Goal: Information Seeking & Learning: Compare options

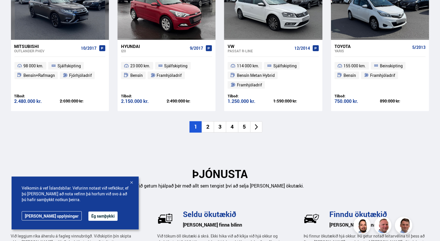
scroll to position [682, 0]
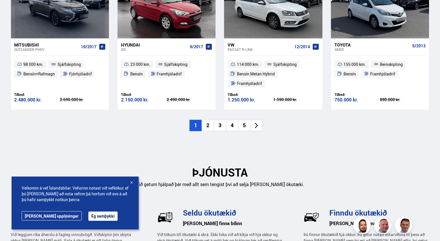
click at [208, 120] on li "2" at bounding box center [208, 125] width 12 height 11
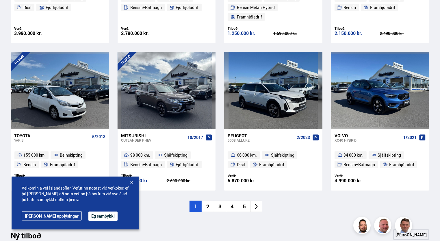
scroll to position [480, 0]
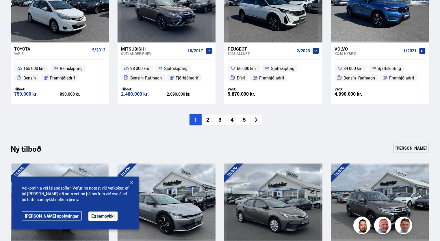
click at [206, 114] on li "2" at bounding box center [208, 119] width 12 height 11
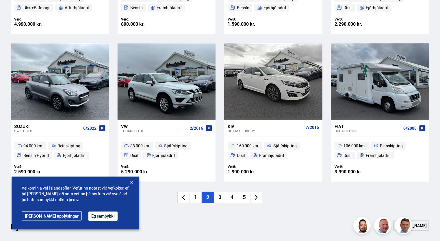
scroll to position [394, 0]
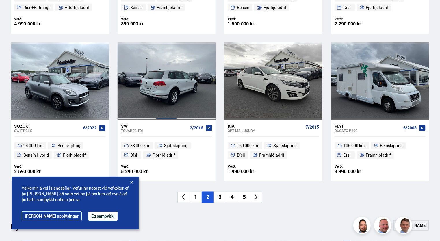
click at [158, 85] on div at bounding box center [166, 80] width 20 height 77
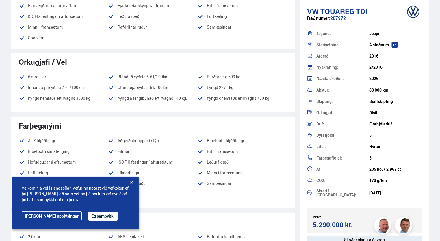
scroll to position [260, 0]
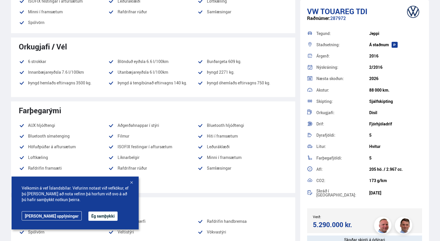
click at [88, 213] on button "Ég samþykki" at bounding box center [102, 215] width 29 height 9
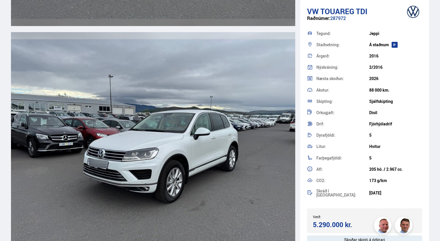
scroll to position [1992, 0]
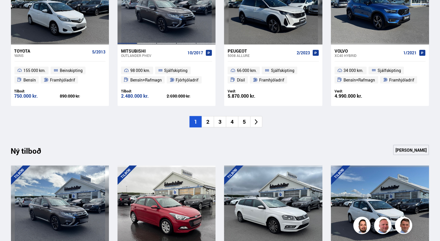
scroll to position [509, 0]
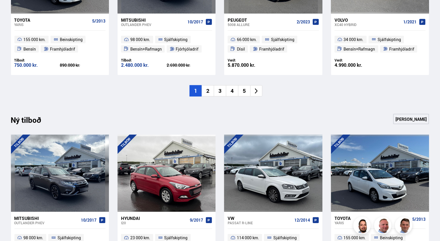
click at [220, 85] on li "3" at bounding box center [220, 90] width 12 height 11
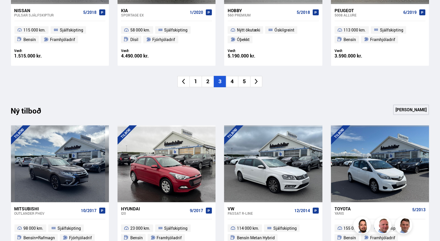
click at [231, 81] on li "4" at bounding box center [232, 81] width 12 height 11
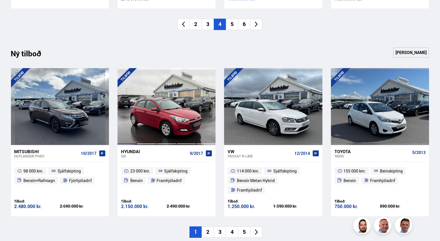
scroll to position [538, 0]
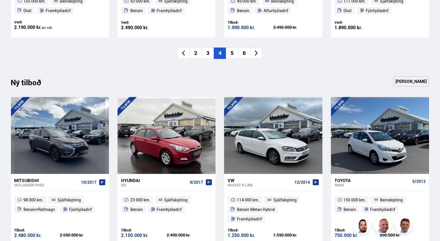
click at [255, 53] on icon at bounding box center [256, 53] width 7 height 7
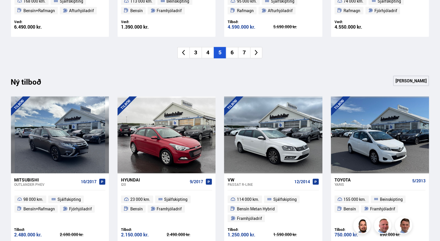
click at [254, 53] on icon at bounding box center [256, 52] width 7 height 7
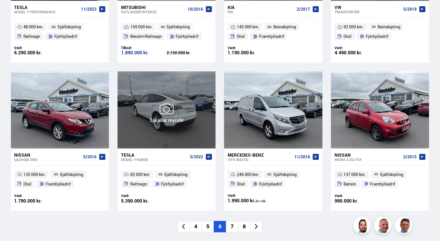
scroll to position [336, 0]
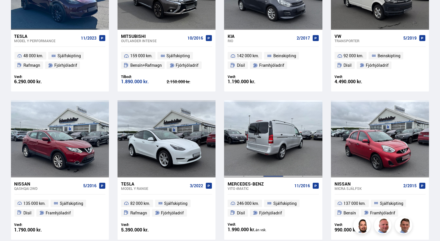
click at [279, 135] on div at bounding box center [273, 138] width 20 height 77
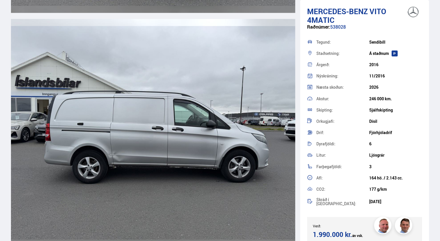
scroll to position [866, 0]
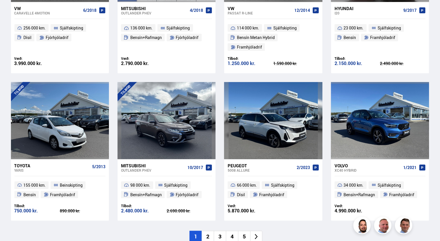
scroll to position [365, 0]
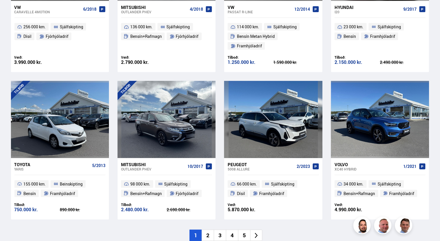
click at [258, 232] on icon at bounding box center [256, 235] width 7 height 7
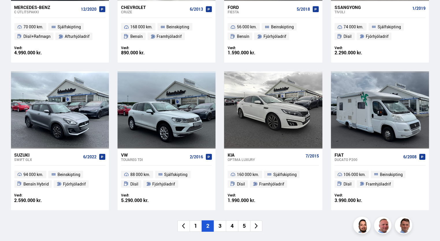
click at [255, 226] on icon at bounding box center [256, 226] width 7 height 7
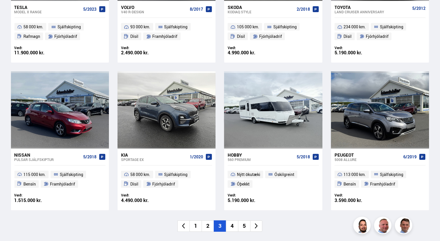
click at [255, 226] on icon at bounding box center [256, 226] width 7 height 7
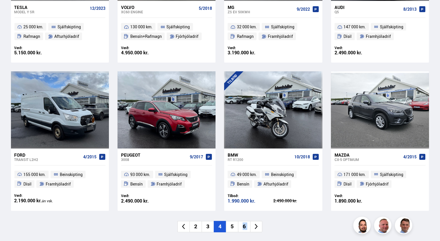
click at [255, 226] on icon at bounding box center [256, 226] width 7 height 7
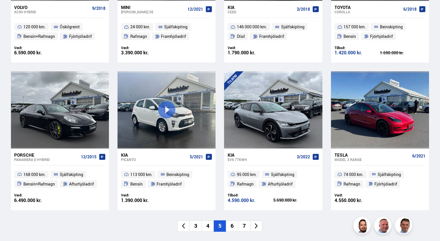
click at [255, 225] on icon at bounding box center [256, 226] width 7 height 7
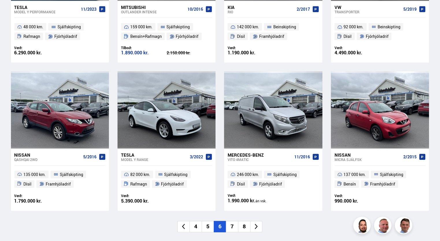
click at [255, 225] on icon at bounding box center [256, 226] width 3 height 5
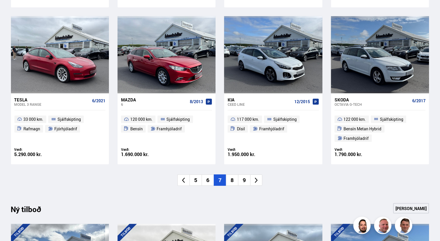
scroll to position [423, 0]
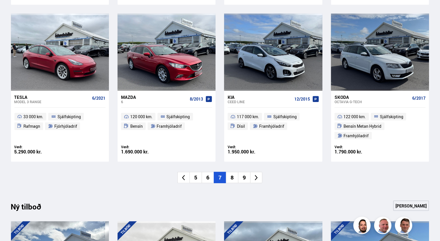
click at [255, 174] on icon at bounding box center [256, 177] width 7 height 7
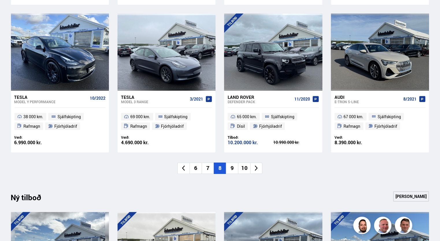
click at [256, 167] on icon at bounding box center [256, 168] width 7 height 7
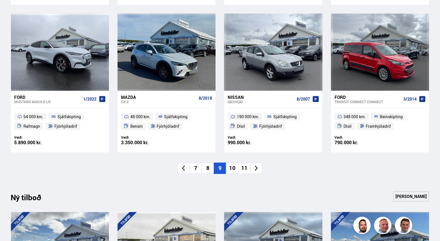
click at [256, 167] on icon at bounding box center [256, 168] width 7 height 7
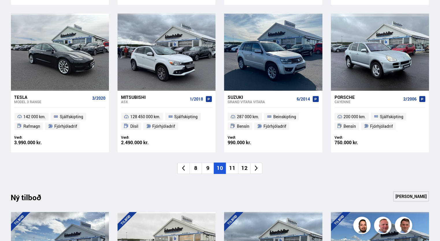
click at [256, 167] on icon at bounding box center [256, 168] width 7 height 7
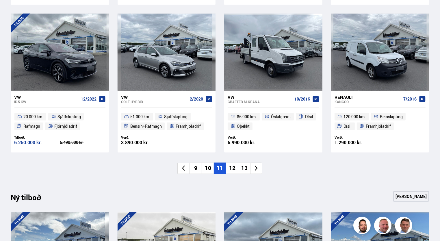
click at [255, 168] on icon at bounding box center [256, 168] width 7 height 7
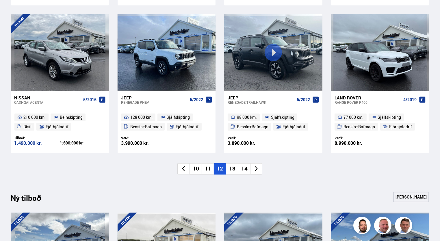
click at [258, 169] on icon at bounding box center [256, 168] width 7 height 7
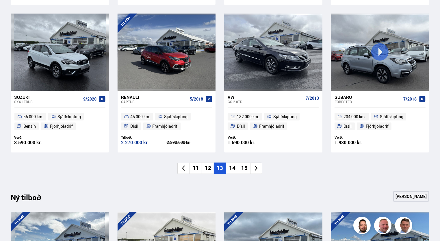
click at [258, 169] on icon at bounding box center [256, 168] width 7 height 7
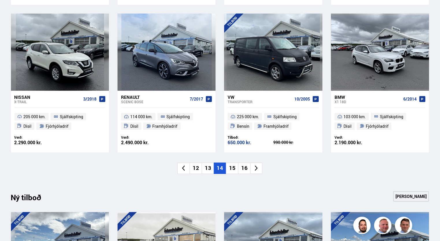
click at [258, 169] on icon at bounding box center [256, 168] width 7 height 7
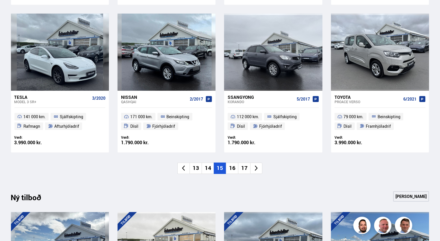
click at [258, 169] on icon at bounding box center [256, 168] width 7 height 7
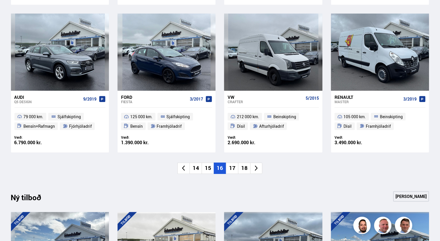
click at [256, 167] on icon at bounding box center [256, 168] width 7 height 7
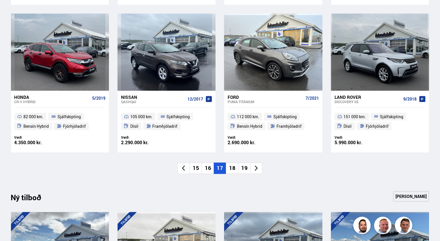
click at [255, 166] on icon at bounding box center [256, 167] width 3 height 5
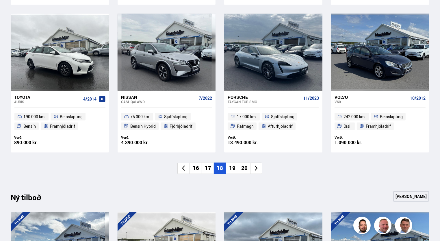
click at [256, 167] on icon at bounding box center [256, 168] width 7 height 7
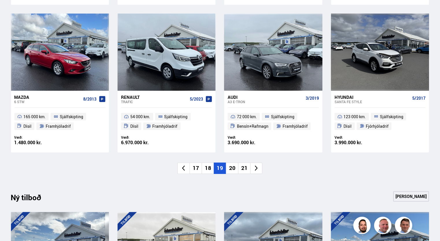
click at [255, 176] on div "Nýtt á skrá Sjá meira Renault Clio SJÁLFSKIPTUR 6/2015 140 000 km. Sjálfskiptin…" at bounding box center [219, 18] width 427 height 345
click at [252, 176] on div "Nýtt á skrá Sjá meira Renault Clio SJÁLFSKIPTUR 6/2015 140 000 km. Sjálfskiptin…" at bounding box center [219, 18] width 427 height 345
click at [256, 169] on icon at bounding box center [256, 168] width 7 height 7
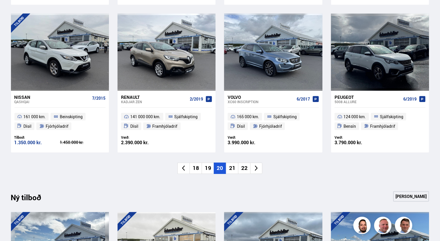
click at [256, 169] on icon at bounding box center [256, 168] width 7 height 7
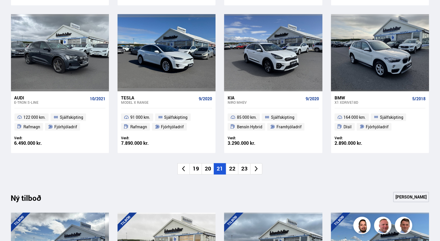
click at [255, 169] on icon at bounding box center [256, 168] width 7 height 7
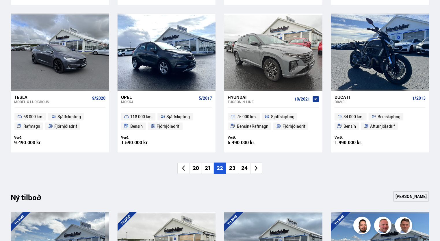
click at [255, 169] on icon at bounding box center [256, 168] width 7 height 7
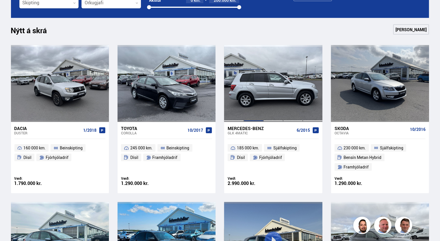
scroll to position [249, 0]
